Goal: Navigation & Orientation: Understand site structure

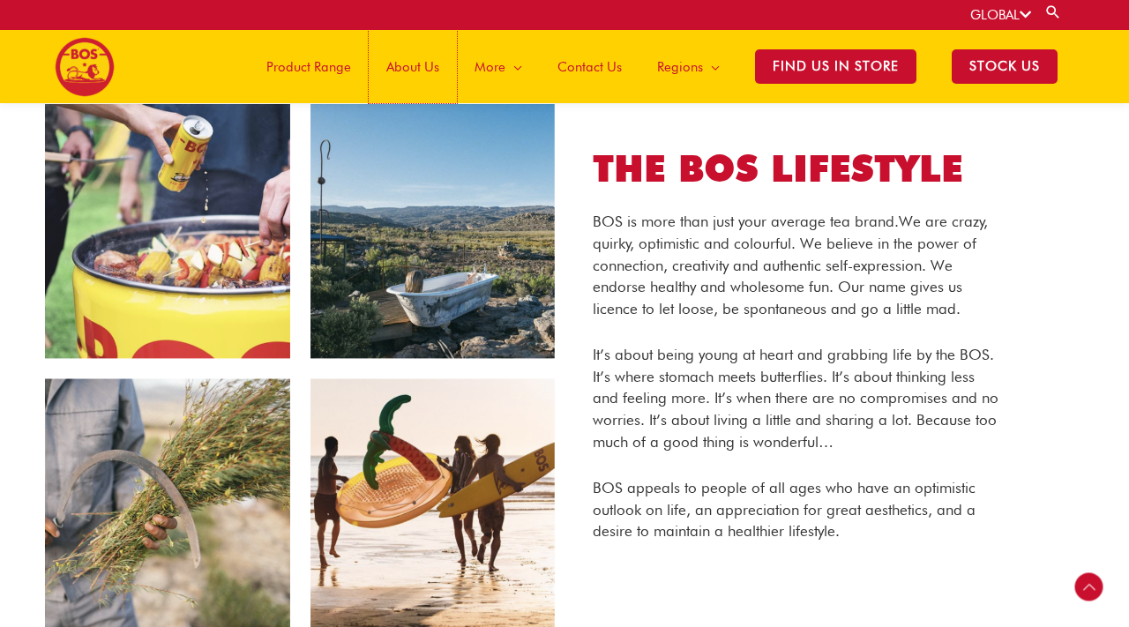
scroll to position [779, 0]
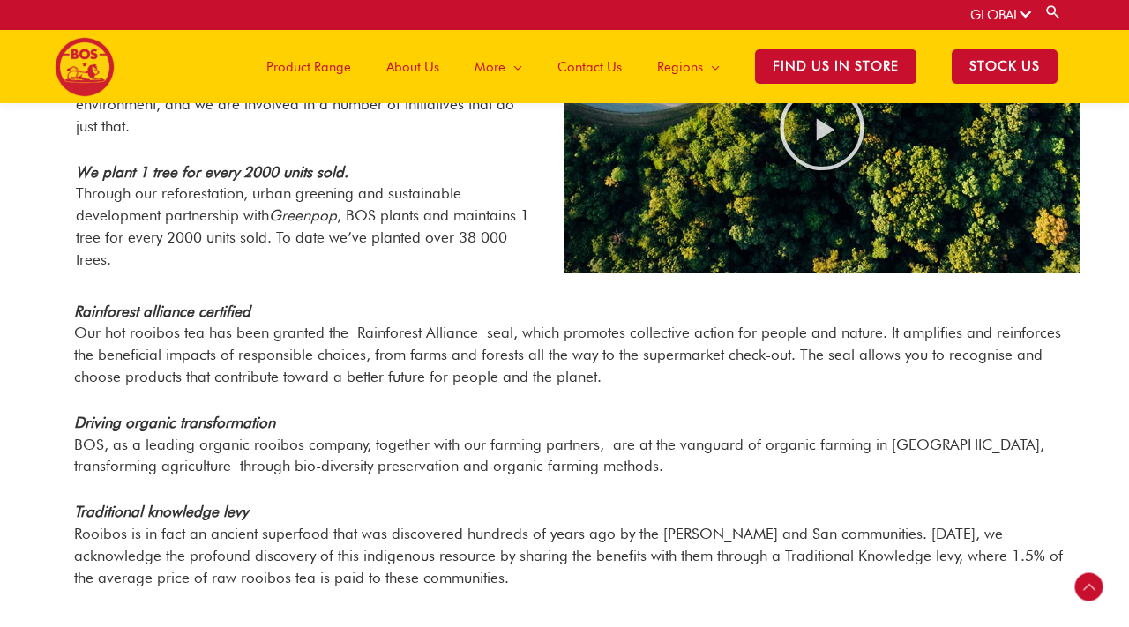
scroll to position [1298, 0]
